Goal: Task Accomplishment & Management: Manage account settings

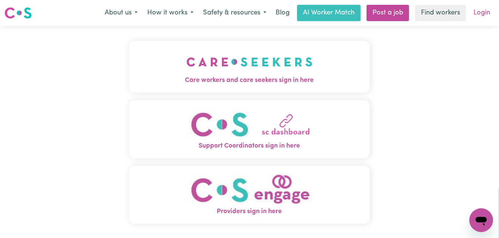
click at [486, 21] on link "Login" at bounding box center [482, 13] width 26 height 16
click at [309, 76] on img "Care workers and care seekers sign in here" at bounding box center [250, 61] width 126 height 27
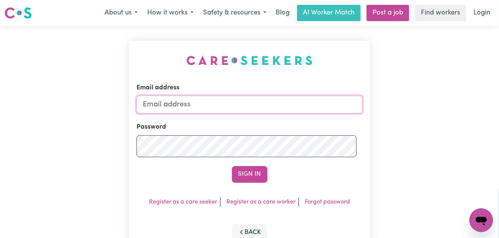
type input "willoughbycharlton@outlook.com"
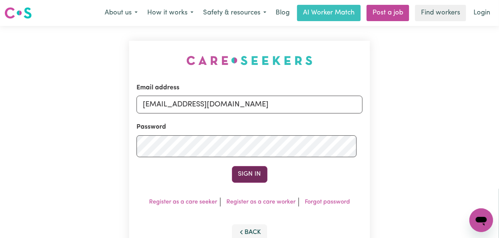
click at [255, 182] on button "Sign In" at bounding box center [250, 174] width 36 height 16
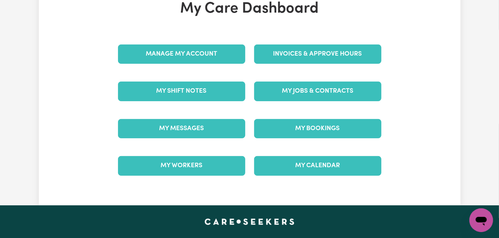
scroll to position [74, 0]
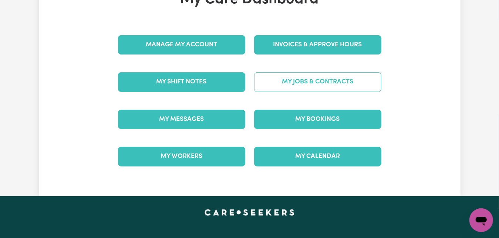
click at [304, 91] on link "My Jobs & Contracts" at bounding box center [317, 81] width 127 height 19
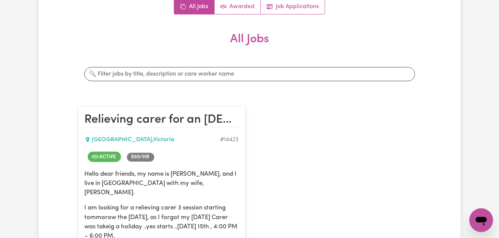
scroll to position [74, 0]
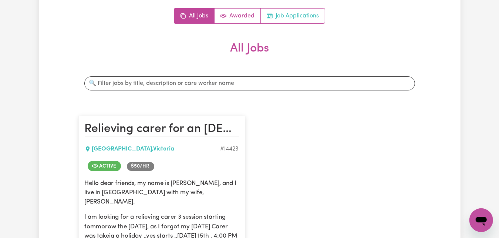
click at [290, 23] on link "Job Applications" at bounding box center [293, 16] width 64 height 15
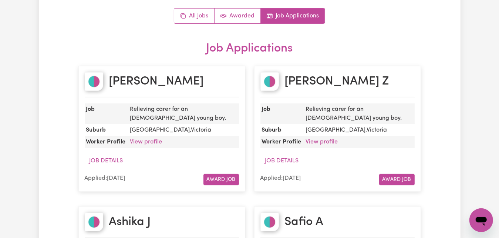
click at [150, 88] on h2 "Jazz Davies" at bounding box center [156, 81] width 95 height 14
click at [133, 88] on h2 "Jazz Davies" at bounding box center [156, 81] width 95 height 14
drag, startPoint x: 133, startPoint y: 145, endPoint x: 186, endPoint y: 148, distance: 53.0
click at [186, 88] on h2 "Jazz Davies" at bounding box center [156, 81] width 95 height 14
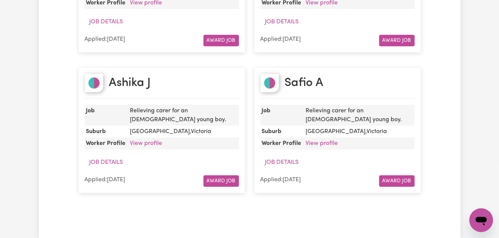
scroll to position [222, 0]
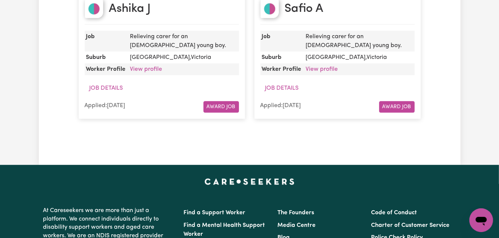
scroll to position [296, 0]
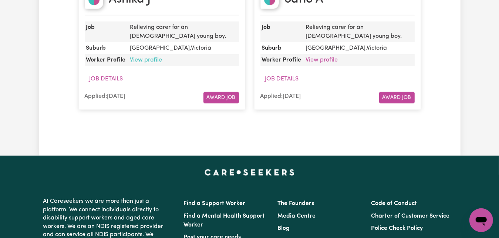
click at [163, 63] on link "View profile" at bounding box center [146, 60] width 32 height 6
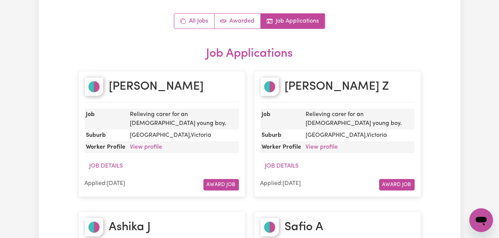
scroll to position [0, 0]
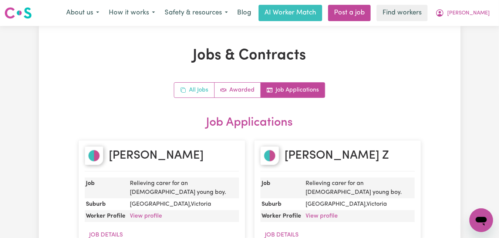
click at [182, 97] on link "All Jobs" at bounding box center [194, 90] width 40 height 15
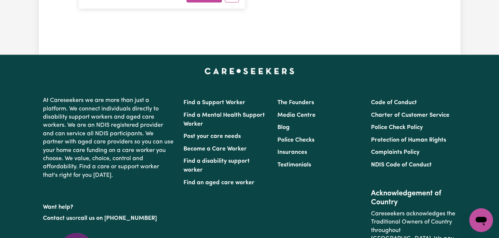
scroll to position [518, 0]
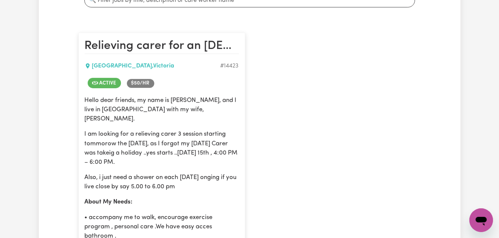
scroll to position [148, 0]
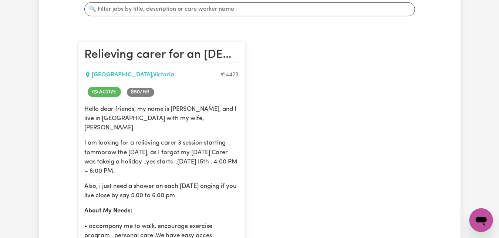
click at [121, 97] on span "Active" at bounding box center [104, 92] width 33 height 10
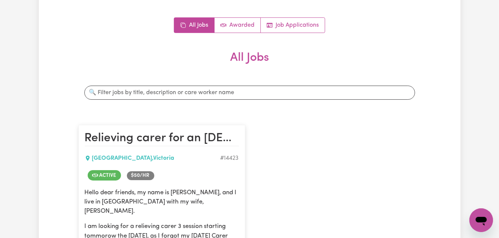
scroll to position [74, 0]
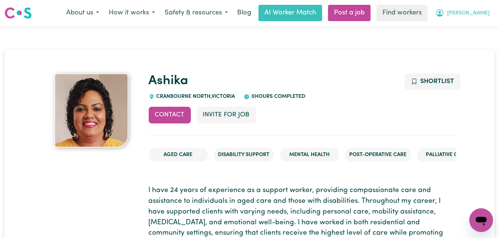
click at [458, 17] on span "[PERSON_NAME]" at bounding box center [469, 13] width 43 height 8
click at [368, 21] on link "Post a job" at bounding box center [349, 13] width 43 height 16
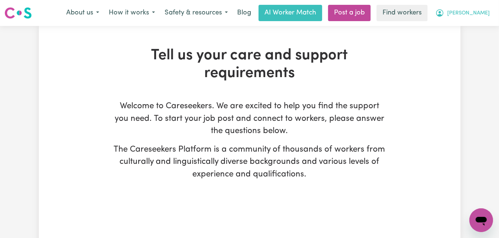
click at [454, 21] on button "[PERSON_NAME]" at bounding box center [463, 13] width 64 height 16
click at [444, 36] on link "My Dashboard" at bounding box center [465, 29] width 58 height 14
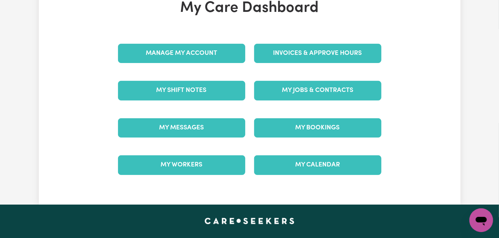
scroll to position [74, 0]
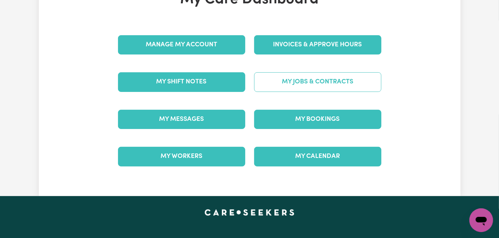
click at [334, 91] on link "My Jobs & Contracts" at bounding box center [317, 81] width 127 height 19
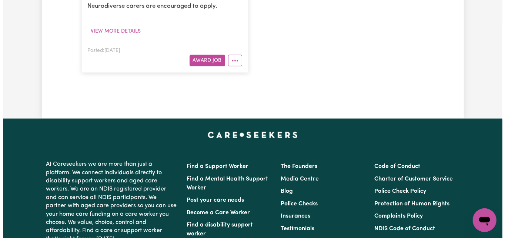
scroll to position [518, 0]
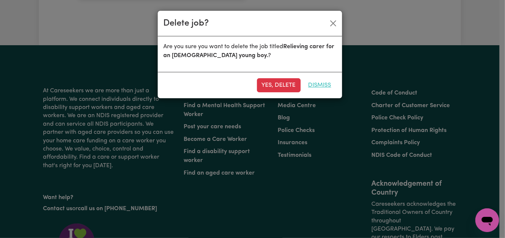
click at [307, 92] on button "Dismiss" at bounding box center [320, 85] width 33 height 14
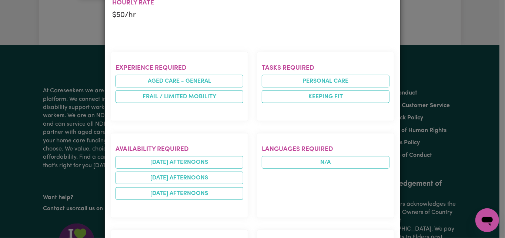
scroll to position [370, 0]
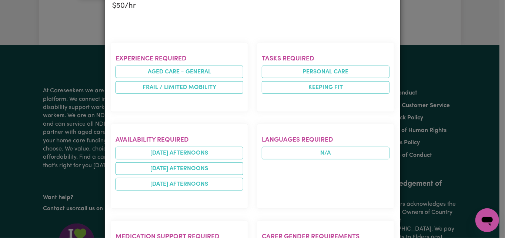
click at [126, 11] on p "$ 50 /hr" at bounding box center [133, 5] width 42 height 11
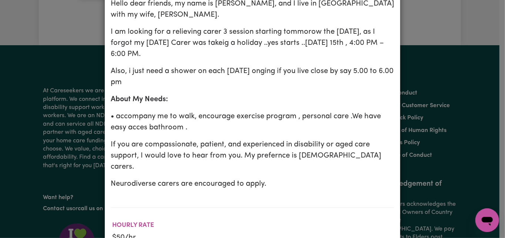
scroll to position [148, 0]
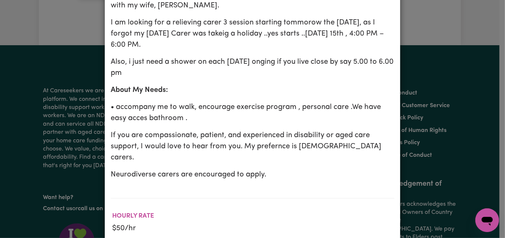
drag, startPoint x: 280, startPoint y: 95, endPoint x: 111, endPoint y: 83, distance: 169.6
click at [111, 50] on p "I am looking for a relieving carer 3 session starting tommorow the 15th August,…" at bounding box center [253, 33] width 284 height 33
click at [248, 101] on div "Hello dear friends, my name is Will, and I live in Heidelberg Heights with my w…" at bounding box center [253, 84] width 284 height 191
drag, startPoint x: 275, startPoint y: 94, endPoint x: 143, endPoint y: 74, distance: 133.6
click at [143, 50] on p "I am looking for a relieving carer 3 session starting tommorow the 15th August,…" at bounding box center [253, 33] width 284 height 33
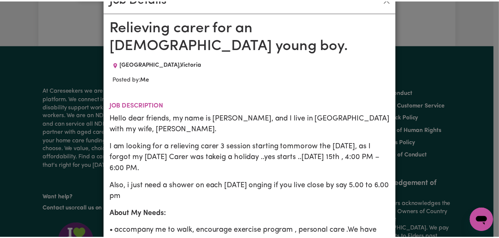
scroll to position [0, 0]
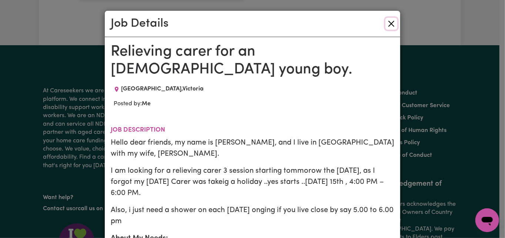
click at [385, 29] on button "Close" at bounding box center [391, 24] width 12 height 12
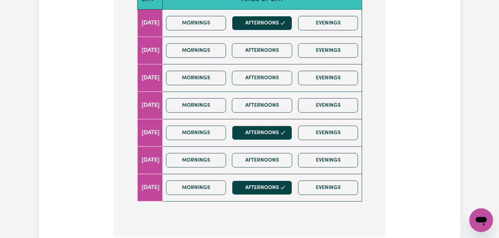
scroll to position [275, 0]
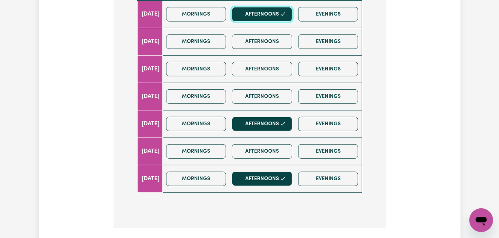
click at [292, 21] on button "Afternoons" at bounding box center [262, 14] width 60 height 14
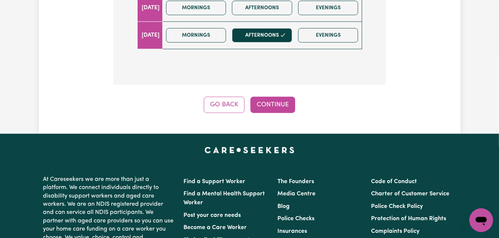
scroll to position [423, 0]
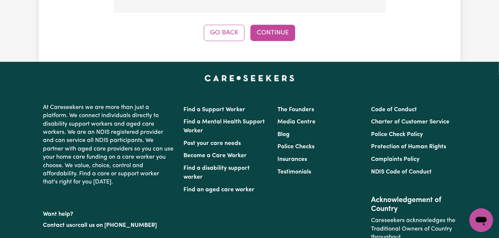
scroll to position [497, 0]
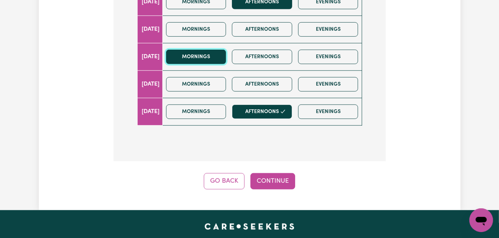
scroll to position [275, 0]
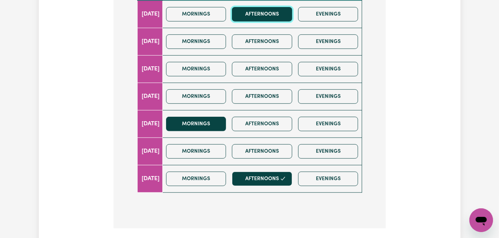
click at [292, 21] on button "Afternoons" at bounding box center [262, 14] width 60 height 14
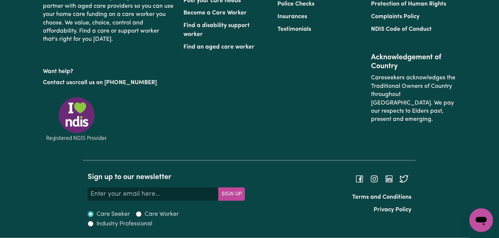
scroll to position [719, 0]
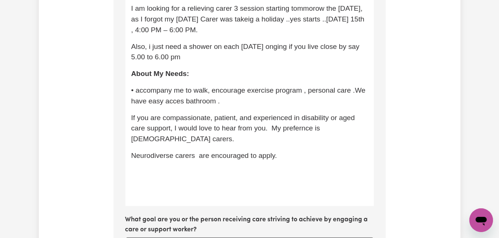
scroll to position [181, 0]
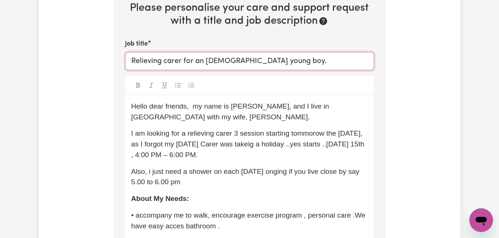
click at [177, 70] on input "Relieving carer for an 80+ years old young boy." at bounding box center [250, 61] width 249 height 18
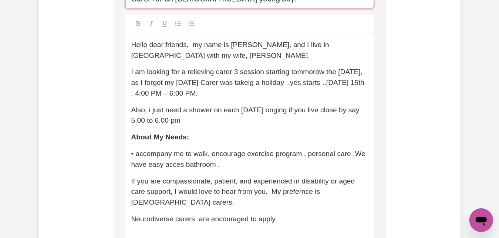
scroll to position [235, 0]
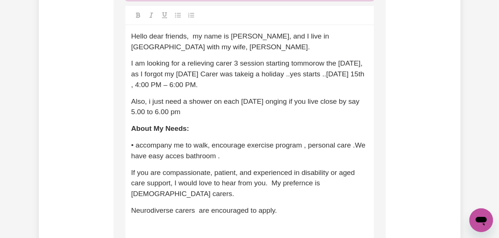
type input "Carer for an 80+ years old young boy."
drag, startPoint x: 211, startPoint y: 215, endPoint x: 136, endPoint y: 181, distance: 82.7
click at [136, 181] on div "Hello dear friends, my name is Will, and I live in Heidelberg Heights with my w…" at bounding box center [250, 143] width 249 height 236
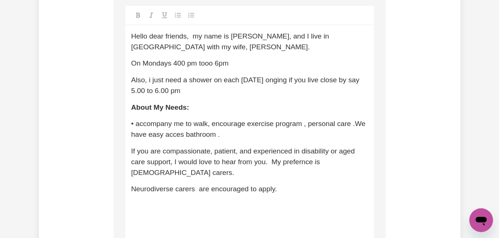
click at [195, 67] on span "On Mondays 400 pm tooo 6pm" at bounding box center [179, 63] width 97 height 8
click at [231, 67] on span "On Mondays 4.00 pm tooo 6pm" at bounding box center [181, 63] width 100 height 8
click at [253, 69] on p "On Mondays 4.00 pm to 6pm" at bounding box center [249, 63] width 237 height 11
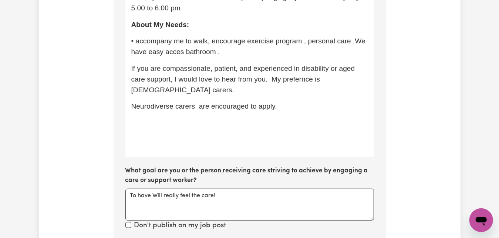
scroll to position [309, 0]
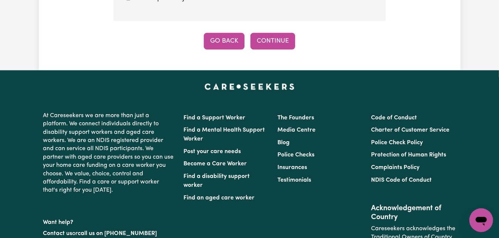
scroll to position [827, 0]
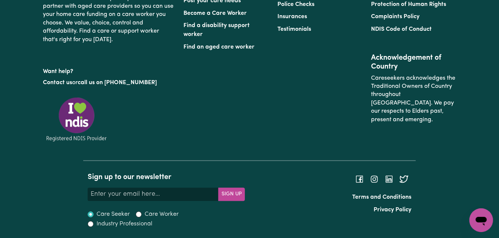
scroll to position [1272, 0]
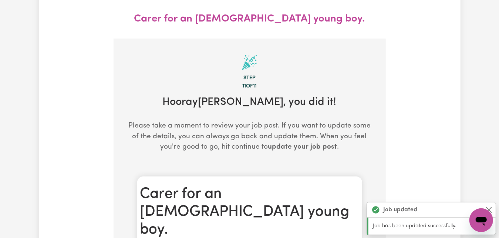
scroll to position [74, 0]
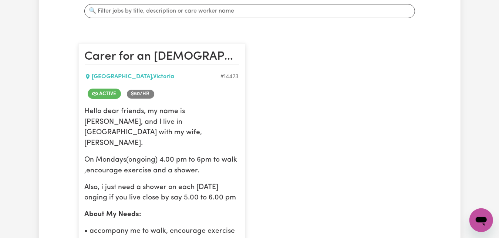
scroll to position [148, 0]
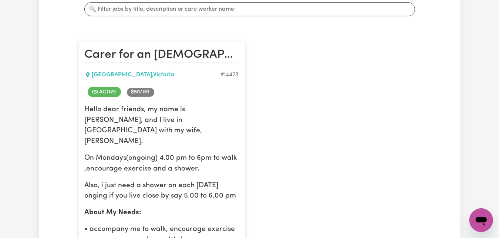
click at [154, 97] on span "$ 50 /hr" at bounding box center [140, 92] width 27 height 9
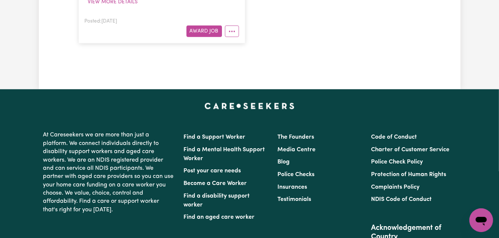
scroll to position [518, 0]
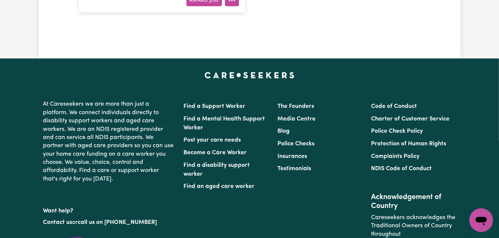
click at [230, 4] on icon "More options" at bounding box center [231, 0] width 7 height 7
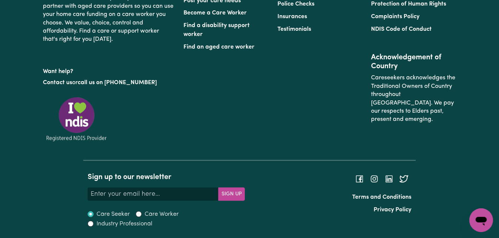
scroll to position [666, 0]
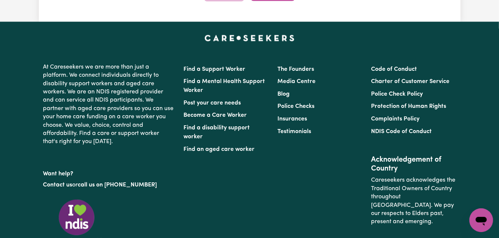
scroll to position [827, 0]
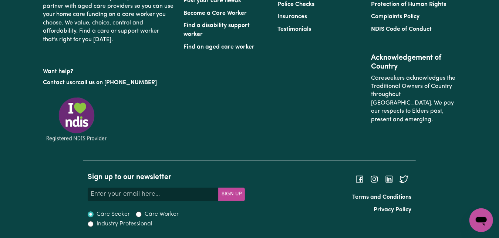
scroll to position [1272, 0]
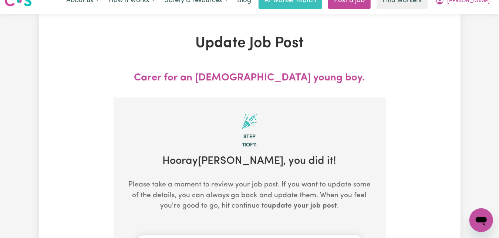
scroll to position [0, 0]
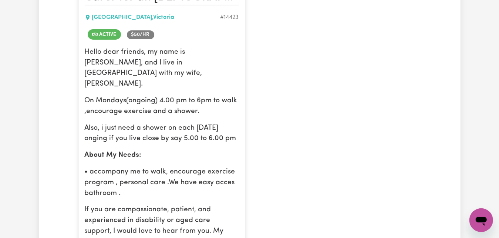
scroll to position [148, 0]
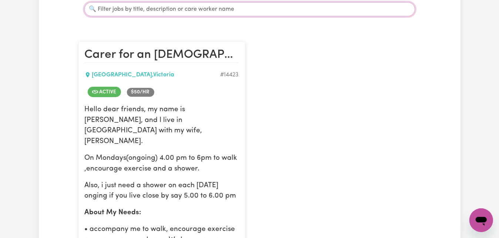
click at [295, 16] on input "Search jobs" at bounding box center [249, 9] width 331 height 14
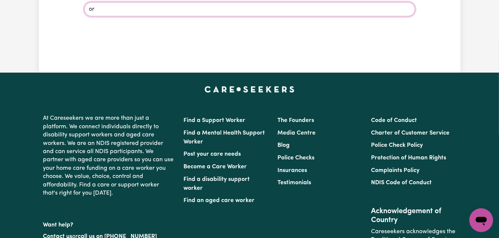
type input "o"
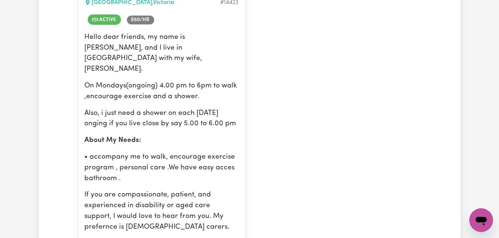
scroll to position [222, 0]
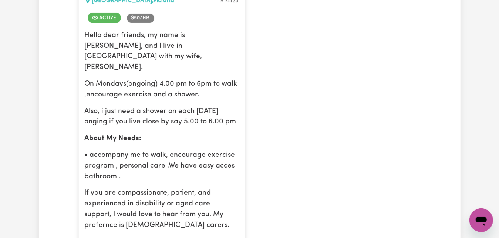
click at [131, 5] on div "HEIDELBERG HEIGHTS , Victoria" at bounding box center [153, 0] width 136 height 9
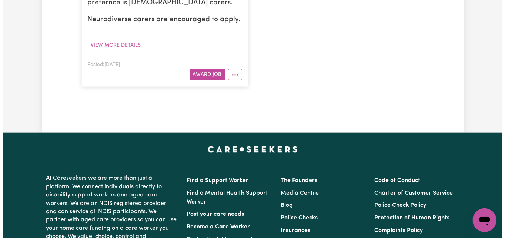
scroll to position [518, 0]
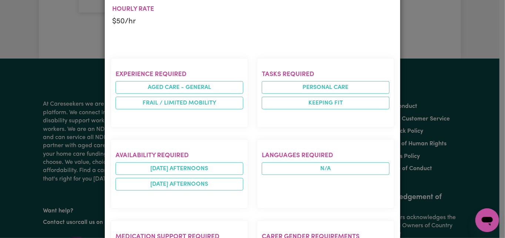
scroll to position [324, 0]
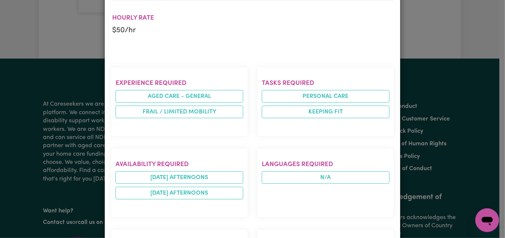
click at [134, 36] on p "$ 50 /hr" at bounding box center [133, 30] width 42 height 11
click at [125, 36] on p "$ 50 /hr" at bounding box center [133, 30] width 42 height 11
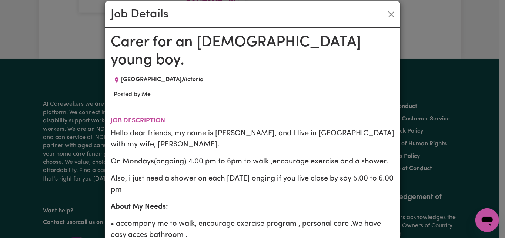
scroll to position [0, 0]
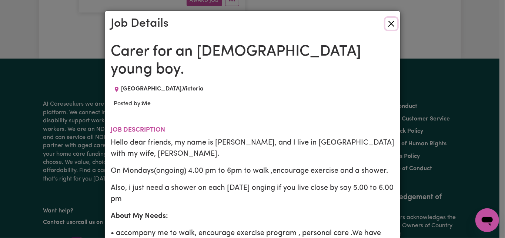
click at [386, 30] on button "Close" at bounding box center [391, 24] width 12 height 12
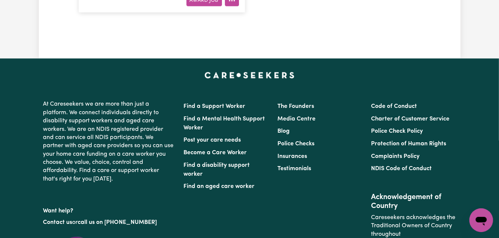
click at [228, 4] on icon "More options" at bounding box center [231, 0] width 7 height 7
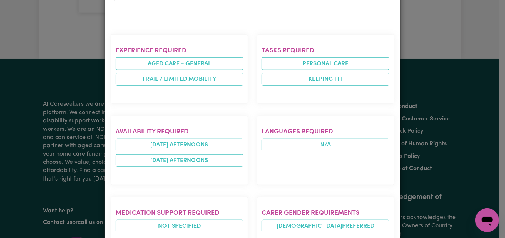
scroll to position [370, 0]
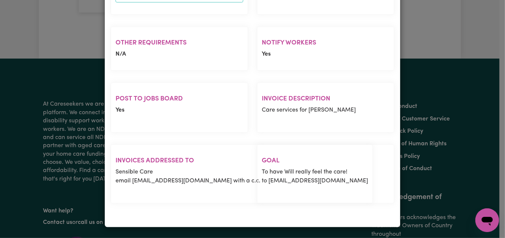
scroll to position [814, 0]
click at [179, 71] on section "Other requirements N/A" at bounding box center [179, 49] width 137 height 44
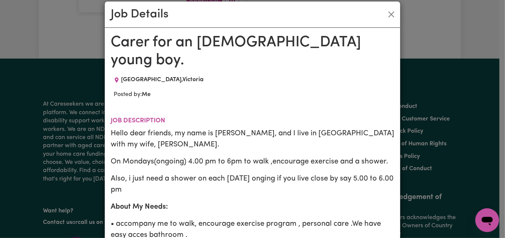
scroll to position [0, 0]
